Goal: Information Seeking & Learning: Compare options

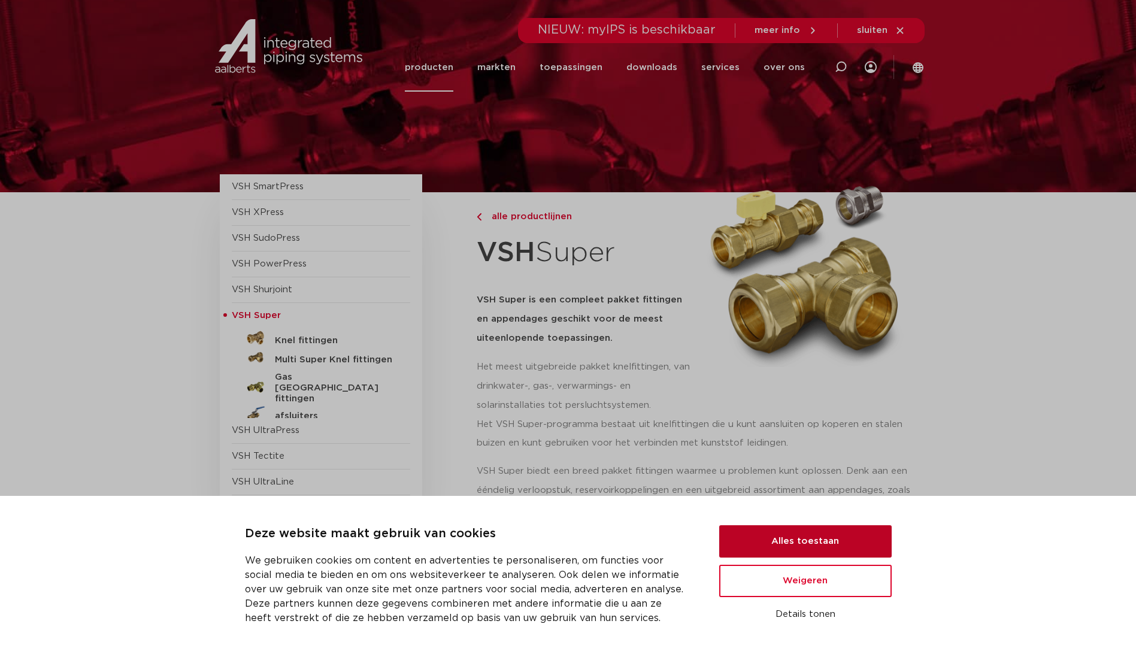
click at [762, 535] on button "Alles toestaan" at bounding box center [805, 541] width 172 height 32
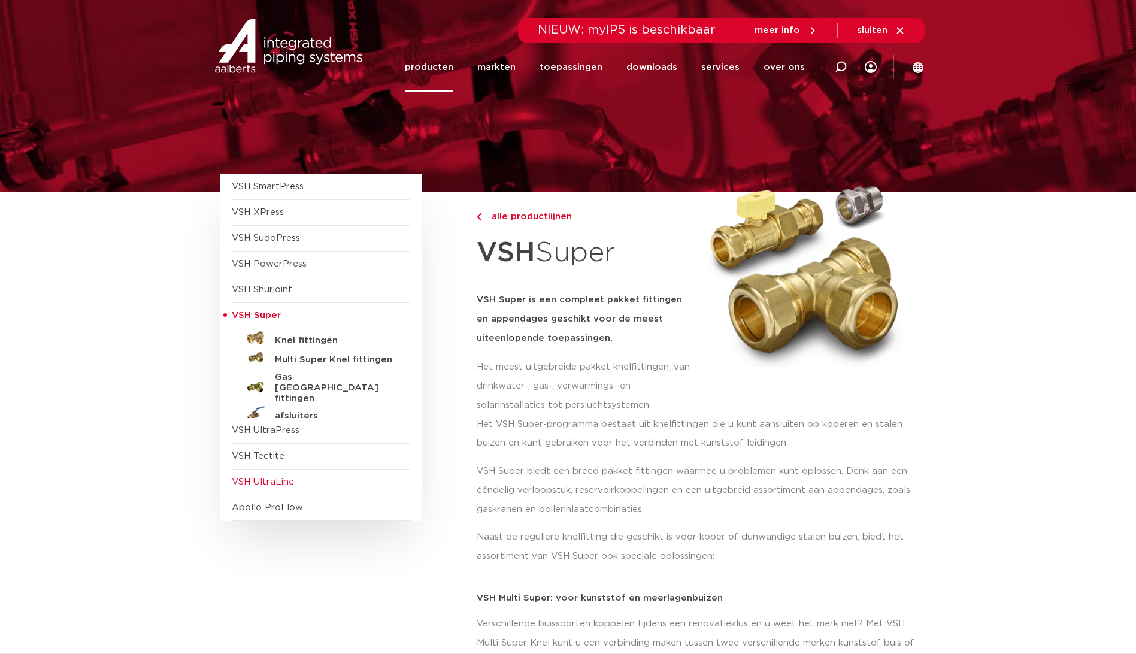
click at [254, 481] on span "VSH UltraLine" at bounding box center [263, 481] width 62 height 9
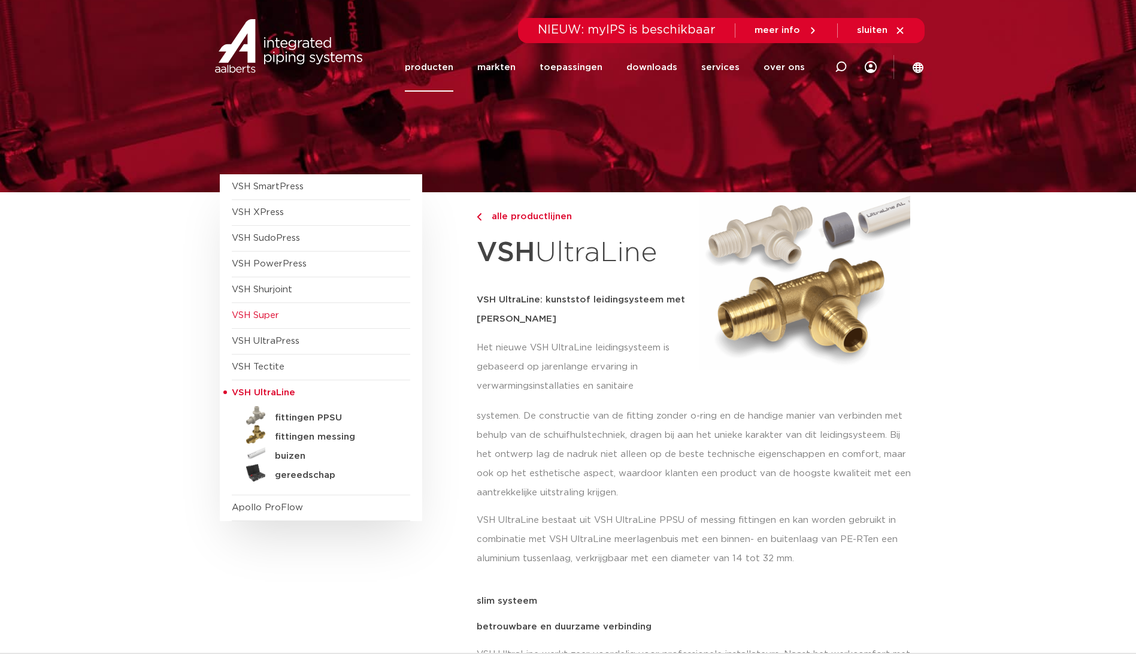
click at [259, 311] on span "VSH Super" at bounding box center [255, 315] width 47 height 9
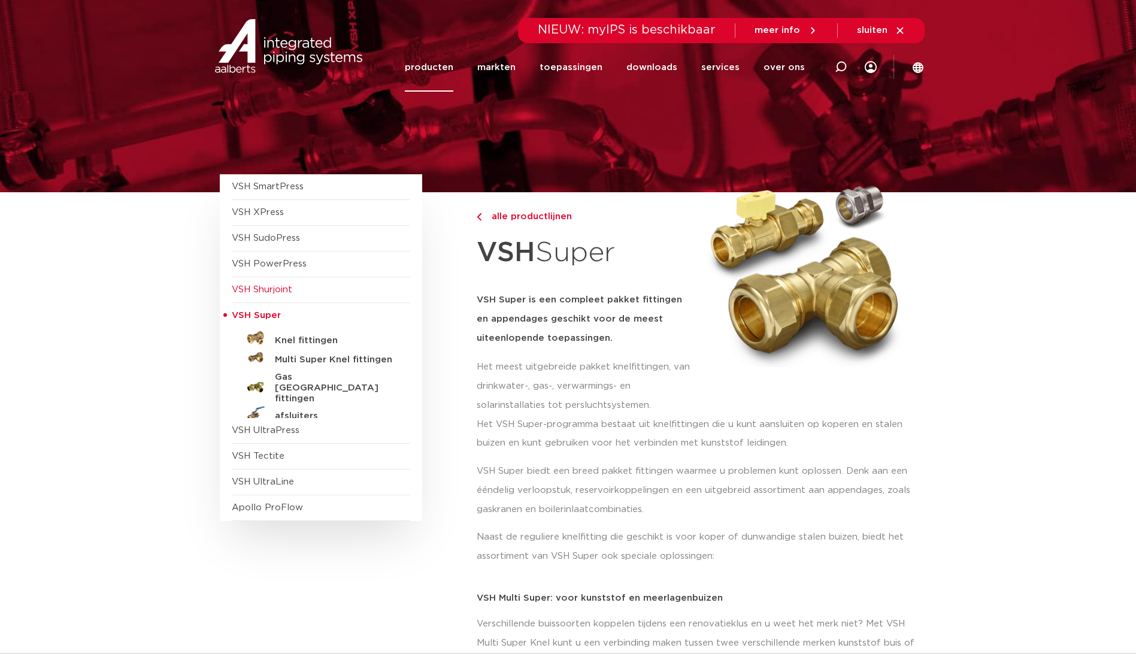
click at [264, 292] on span "VSH Shurjoint" at bounding box center [262, 289] width 60 height 9
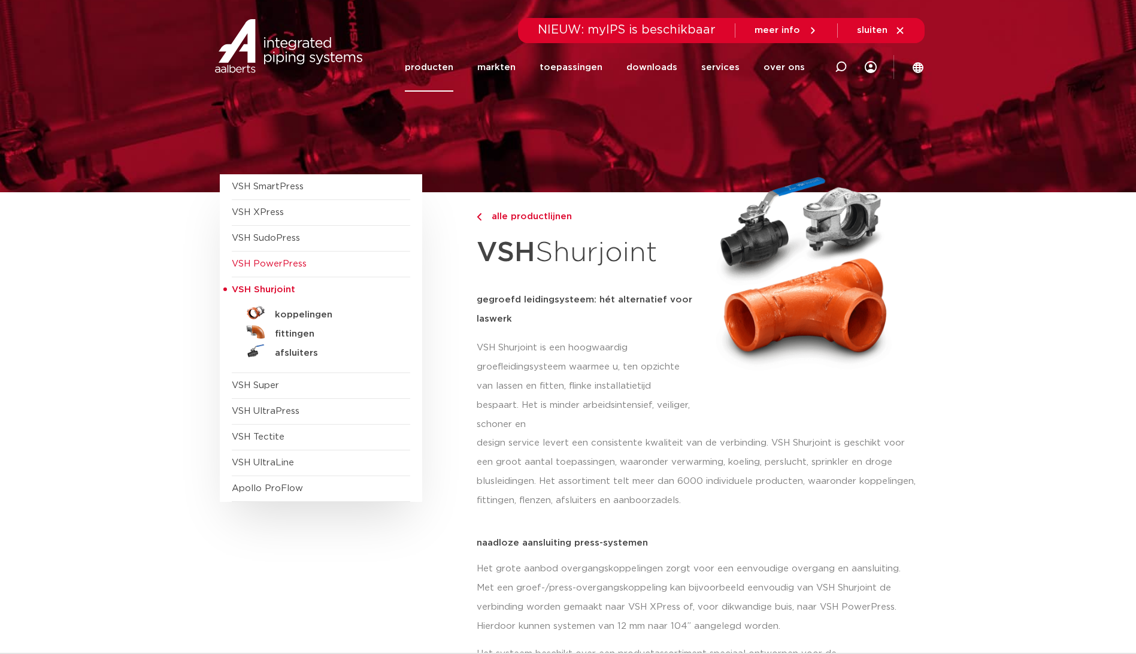
click at [262, 268] on span "VSH PowerPress" at bounding box center [269, 263] width 75 height 9
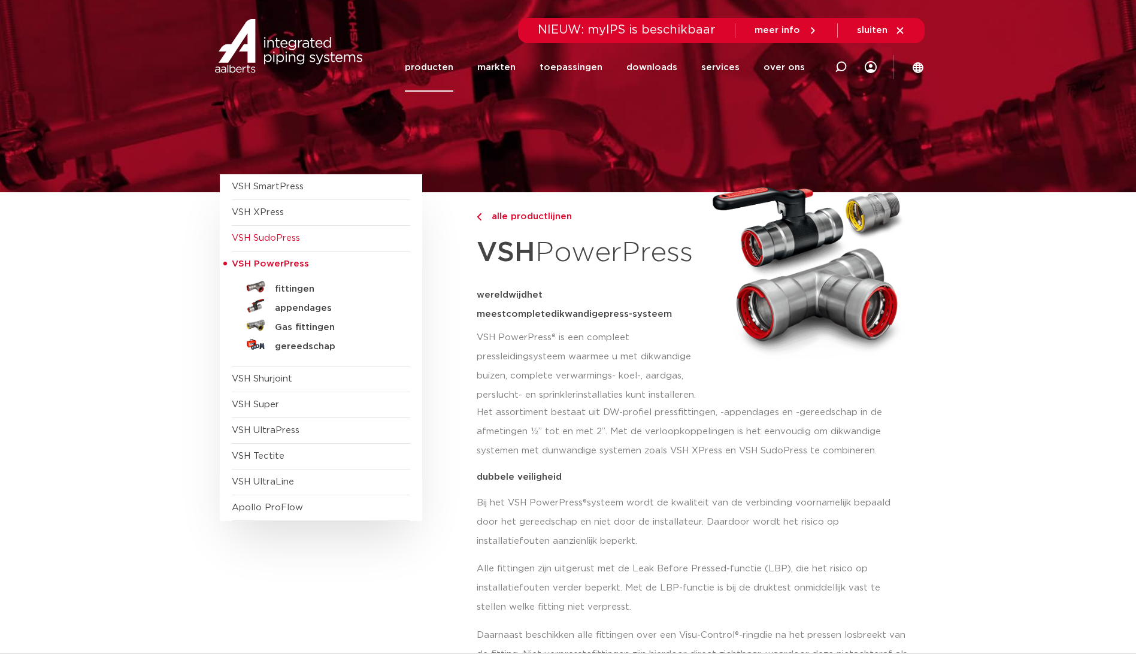
click at [259, 243] on span "VSH SudoPress" at bounding box center [266, 238] width 68 height 9
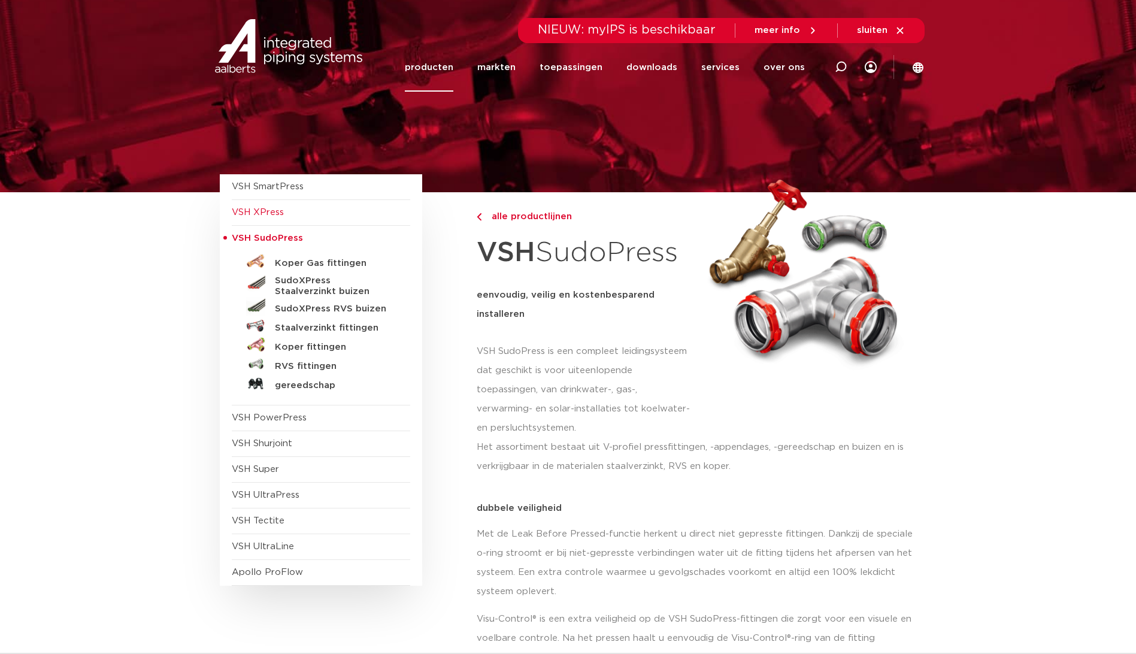
click at [265, 219] on span "VSH XPress" at bounding box center [321, 213] width 178 height 26
